Goal: Transaction & Acquisition: Purchase product/service

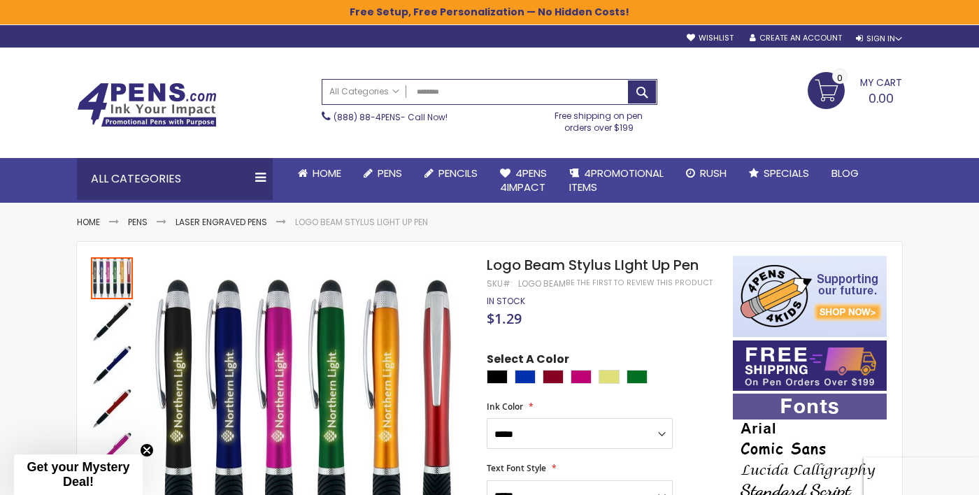
select select "****"
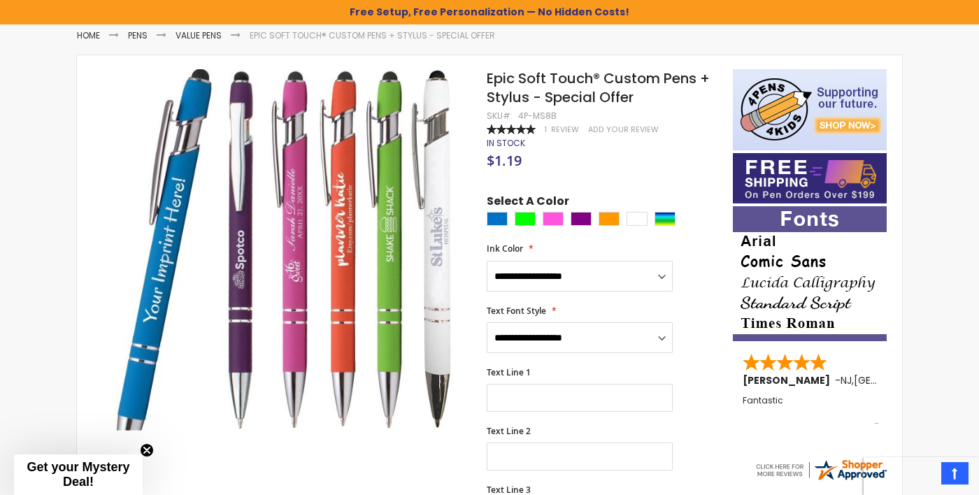
scroll to position [187, 0]
